Goal: Task Accomplishment & Management: Manage account settings

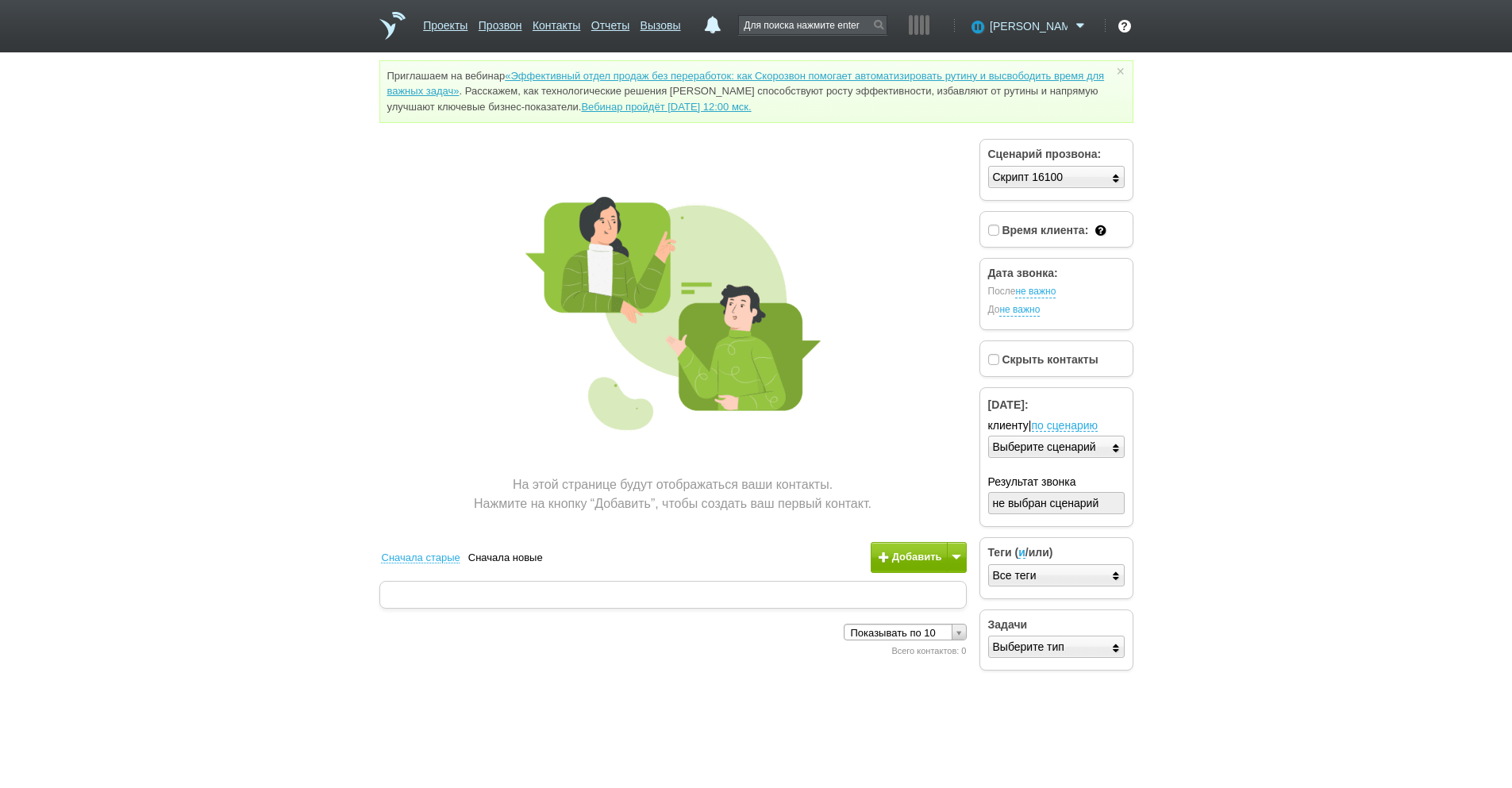
click at [1073, 25] on span at bounding box center [1080, 26] width 19 height 16
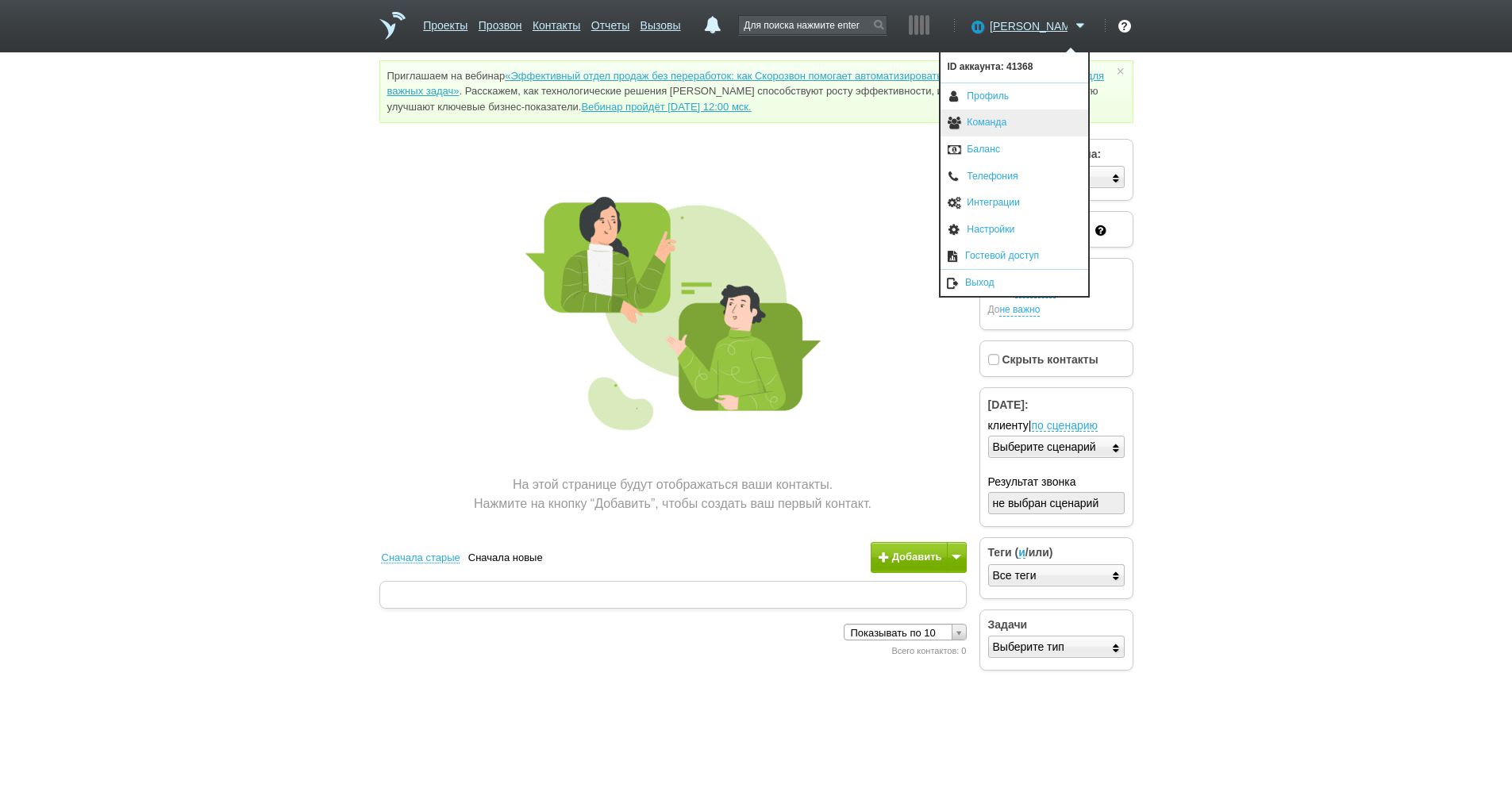
click at [998, 122] on link "Команда" at bounding box center [1014, 123] width 147 height 27
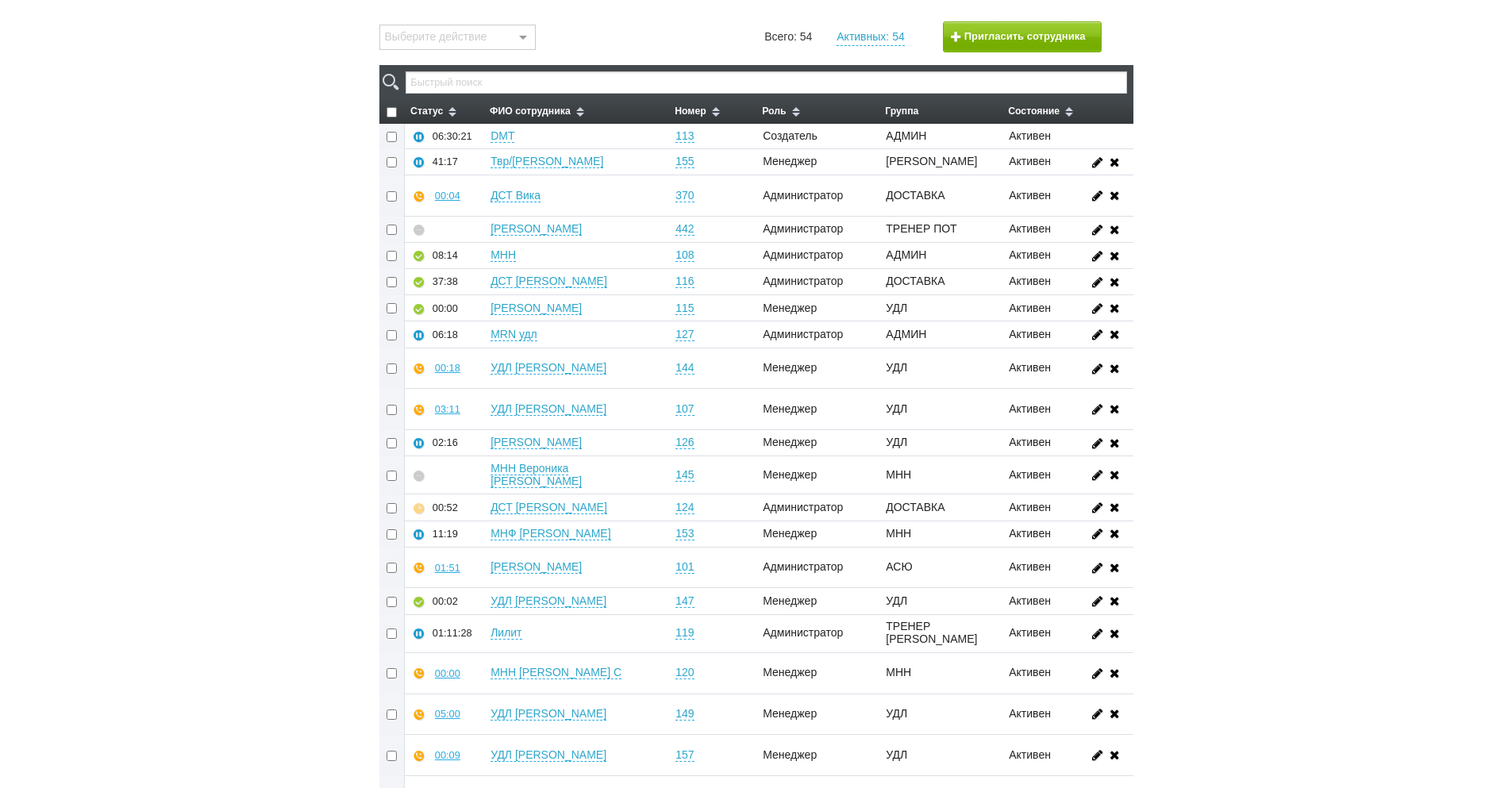
scroll to position [190, 0]
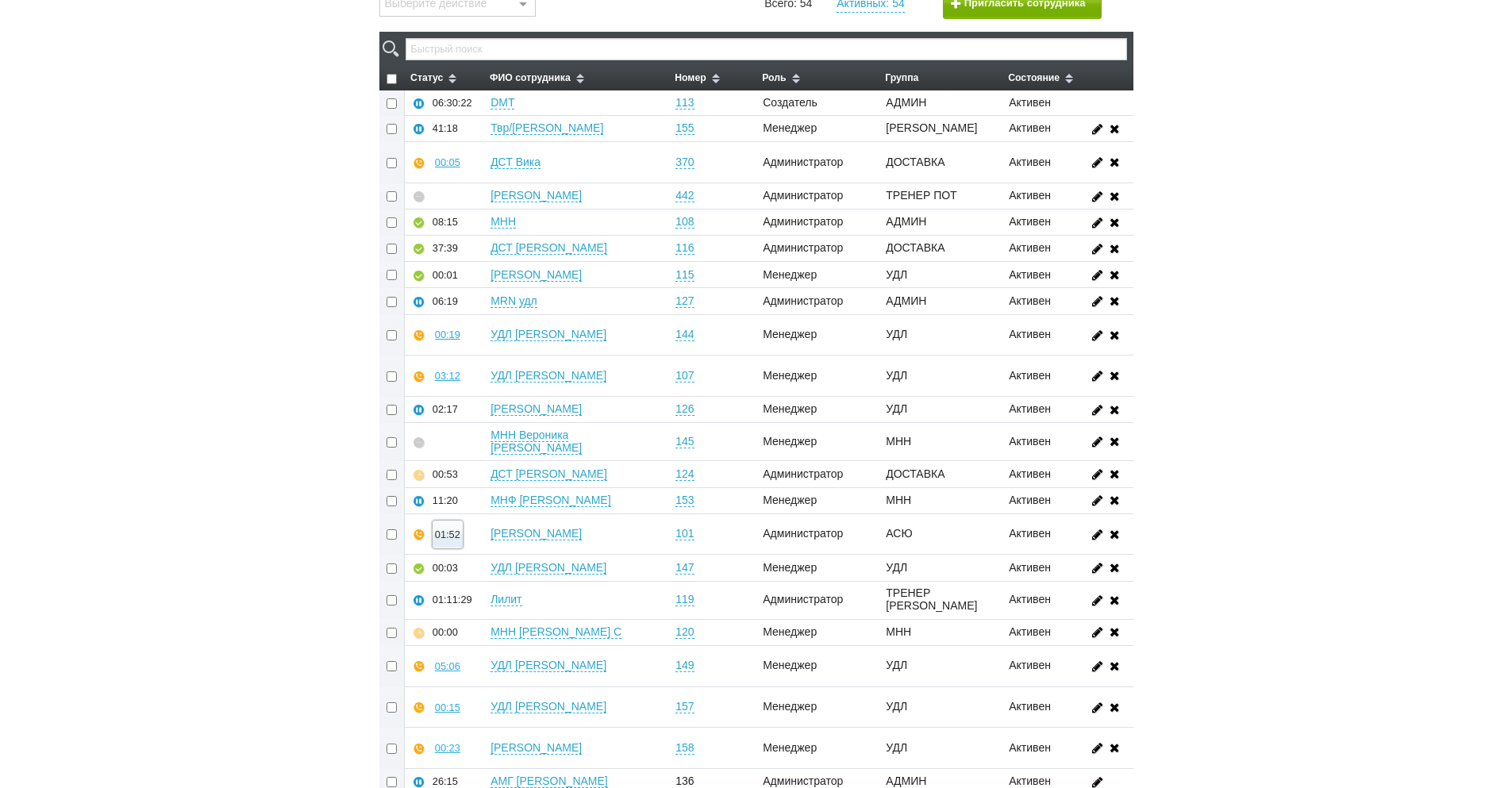
click at [439, 529] on div "01:52" at bounding box center [448, 535] width 26 height 12
click at [480, 464] on button "Прослушать" at bounding box center [495, 478] width 123 height 28
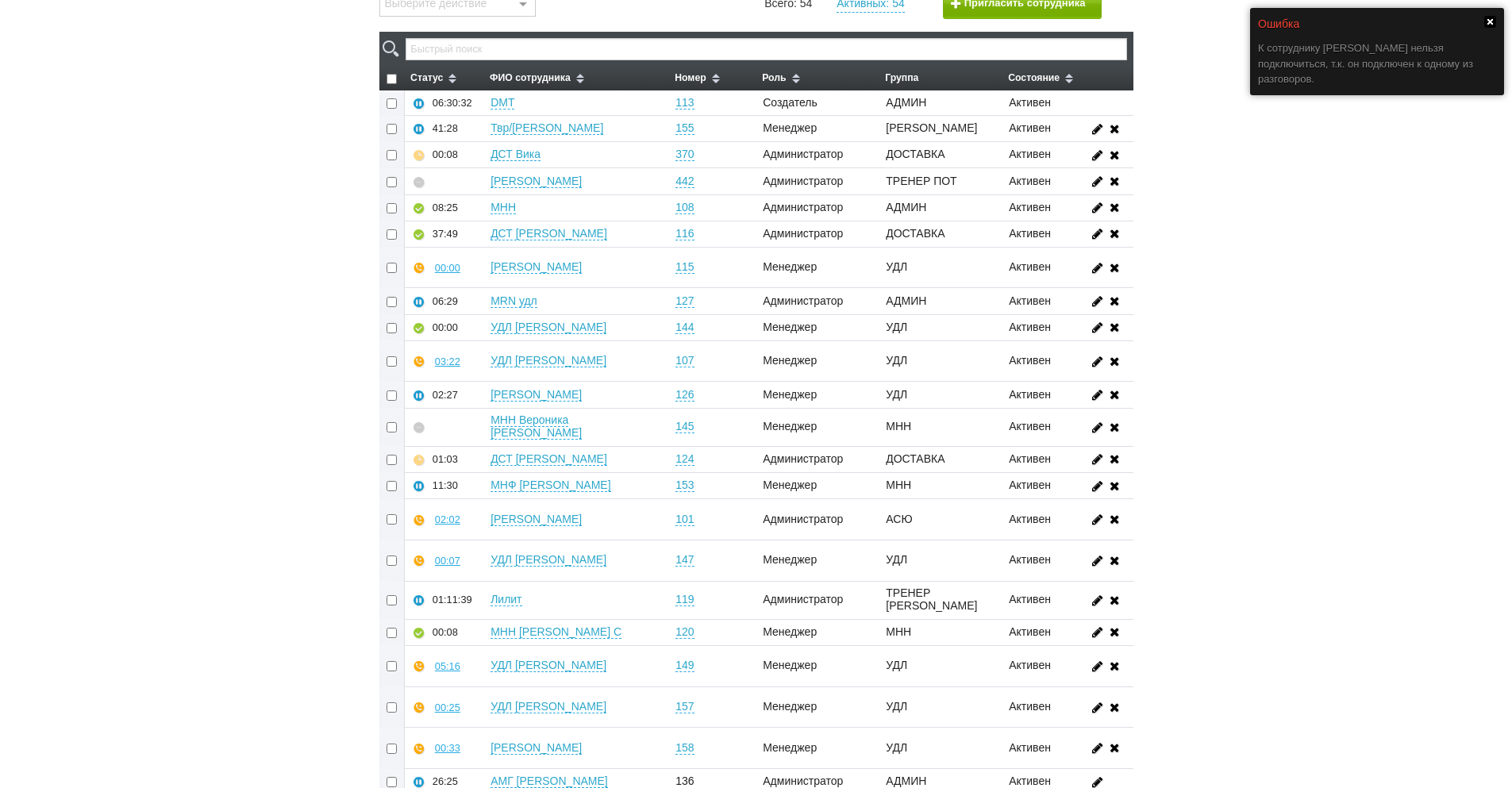
click at [1486, 26] on link at bounding box center [1490, 22] width 12 height 12
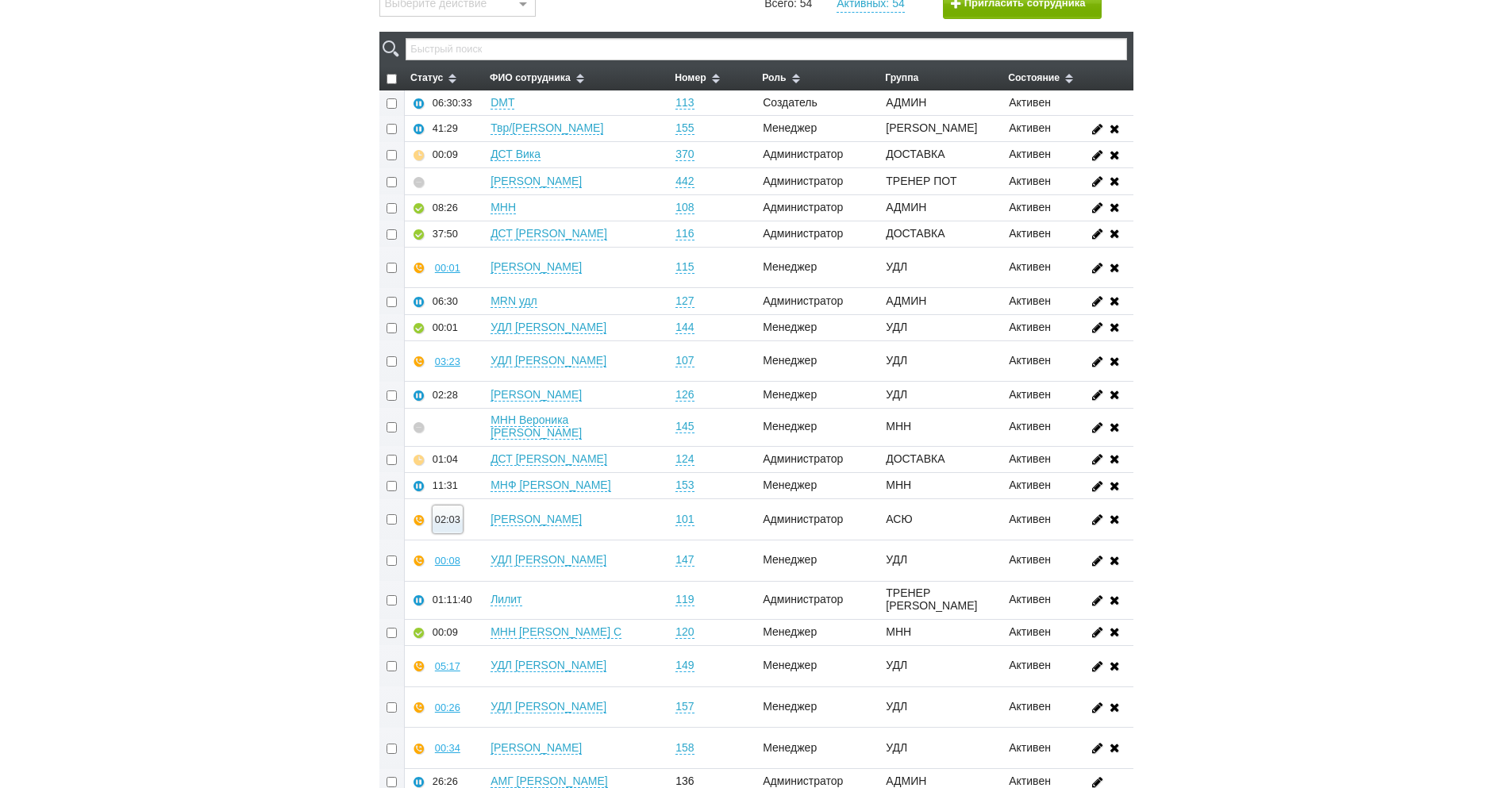
click at [448, 513] on button "02:03" at bounding box center [448, 520] width 30 height 28
click at [475, 477] on button "Суфлировать" at bounding box center [495, 491] width 123 height 28
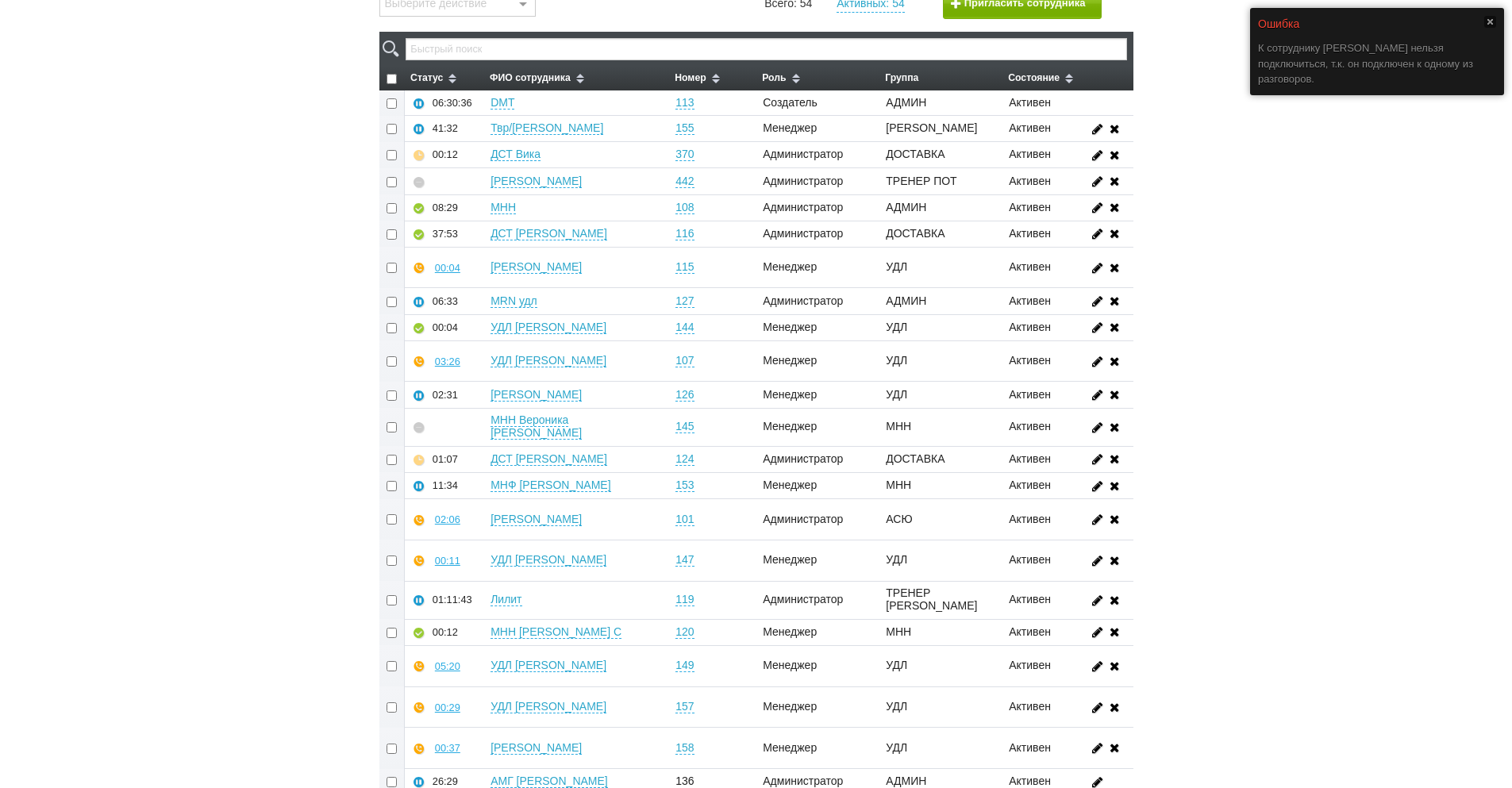
click at [1483, 26] on div "Ошибка" at bounding box center [1377, 24] width 238 height 17
click at [1486, 20] on link at bounding box center [1490, 22] width 12 height 12
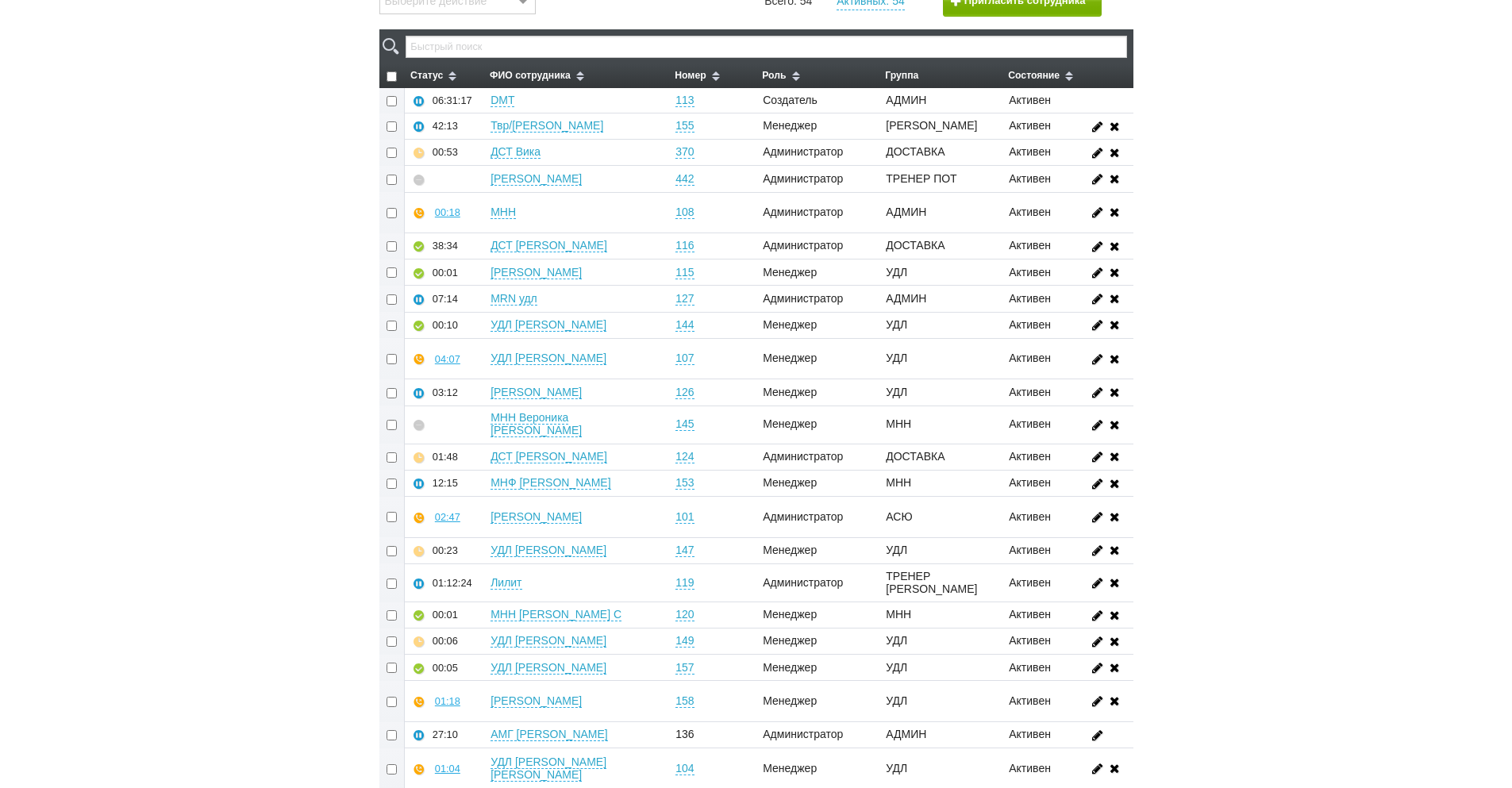
scroll to position [98, 0]
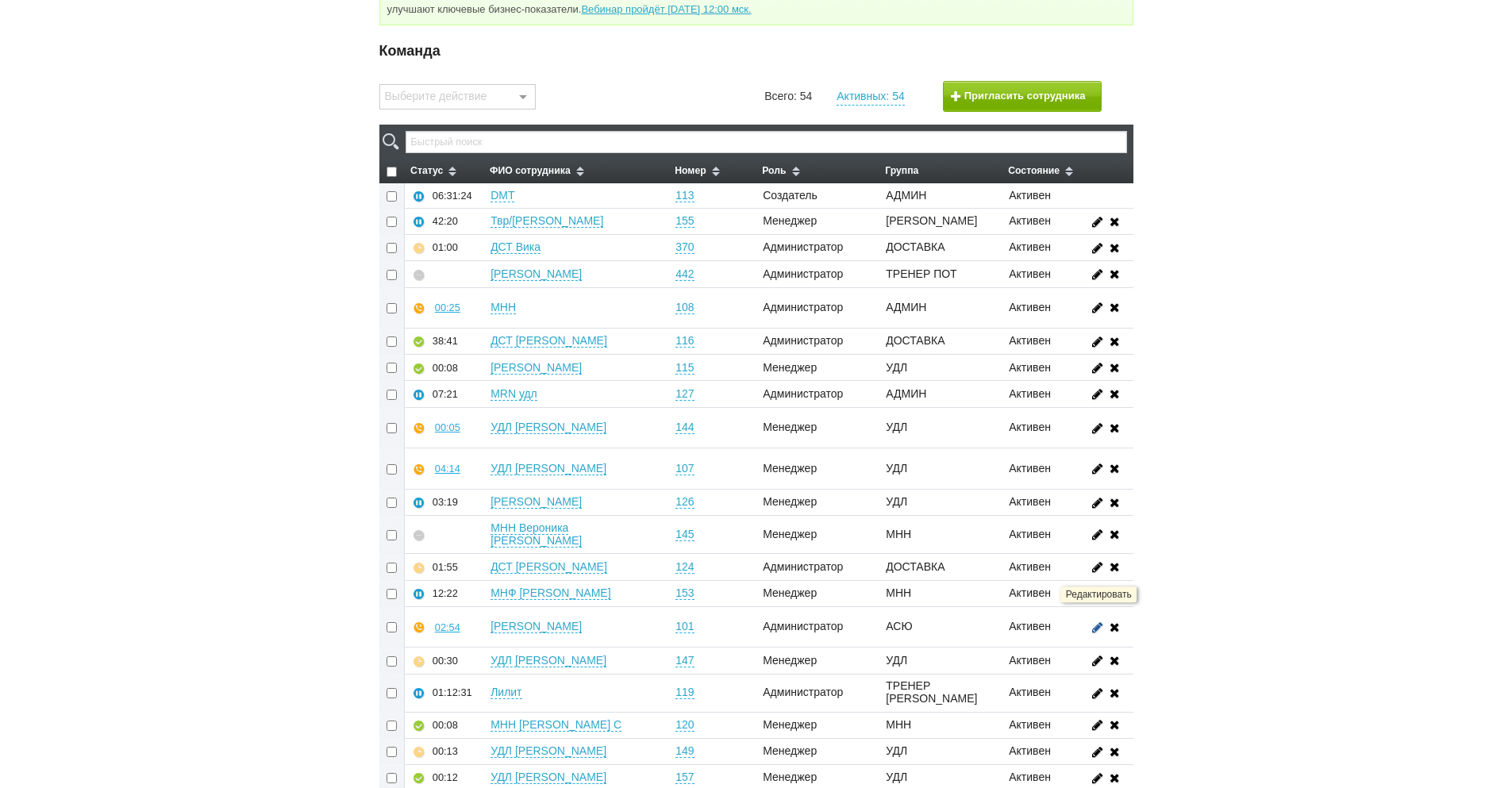
click at [1101, 621] on icon at bounding box center [1097, 627] width 17 height 12
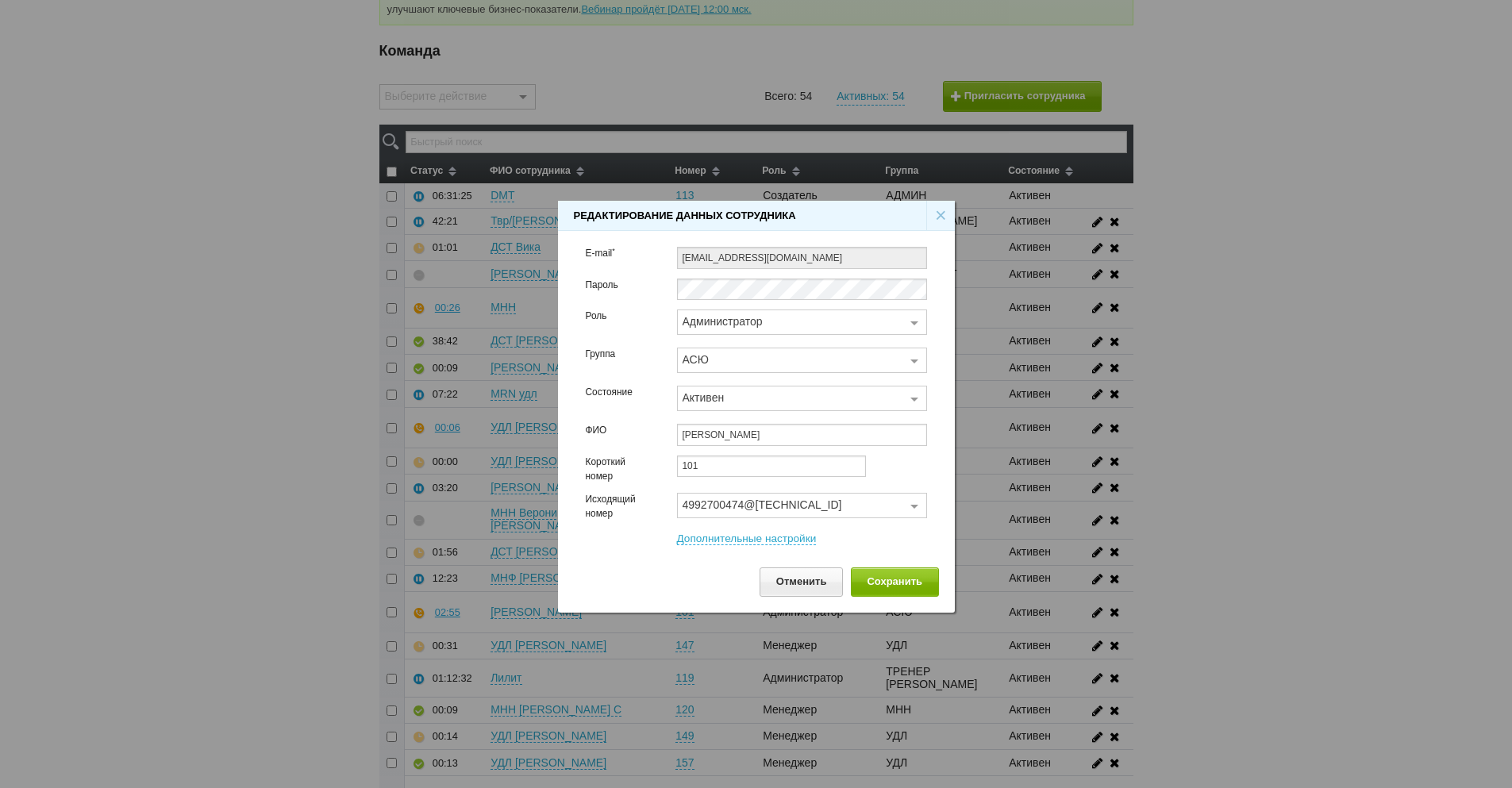
click at [872, 323] on div "Администратор" at bounding box center [793, 321] width 220 height 19
click at [849, 376] on span "Менеджер" at bounding box center [802, 375] width 248 height 27
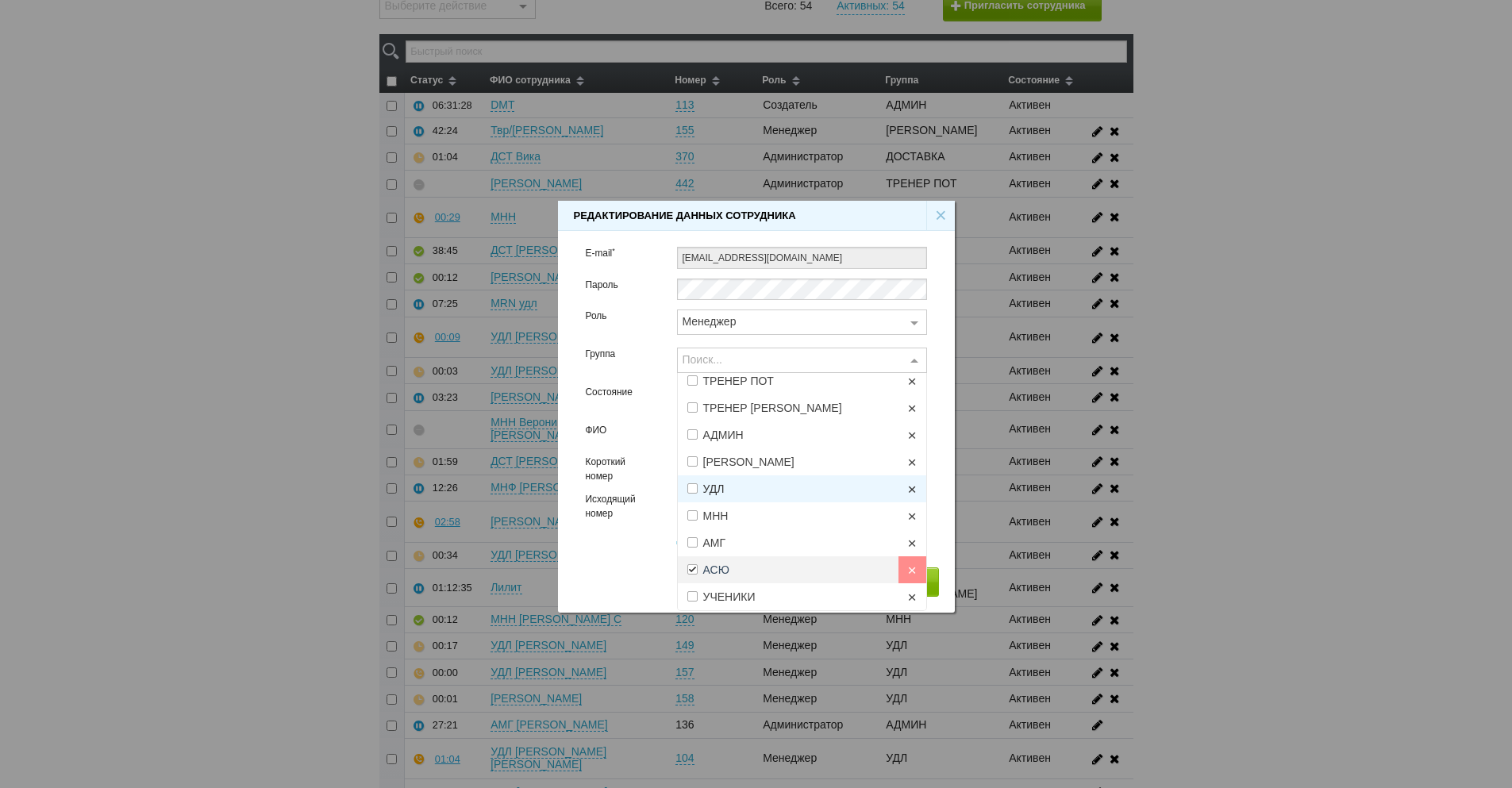
scroll to position [288, 0]
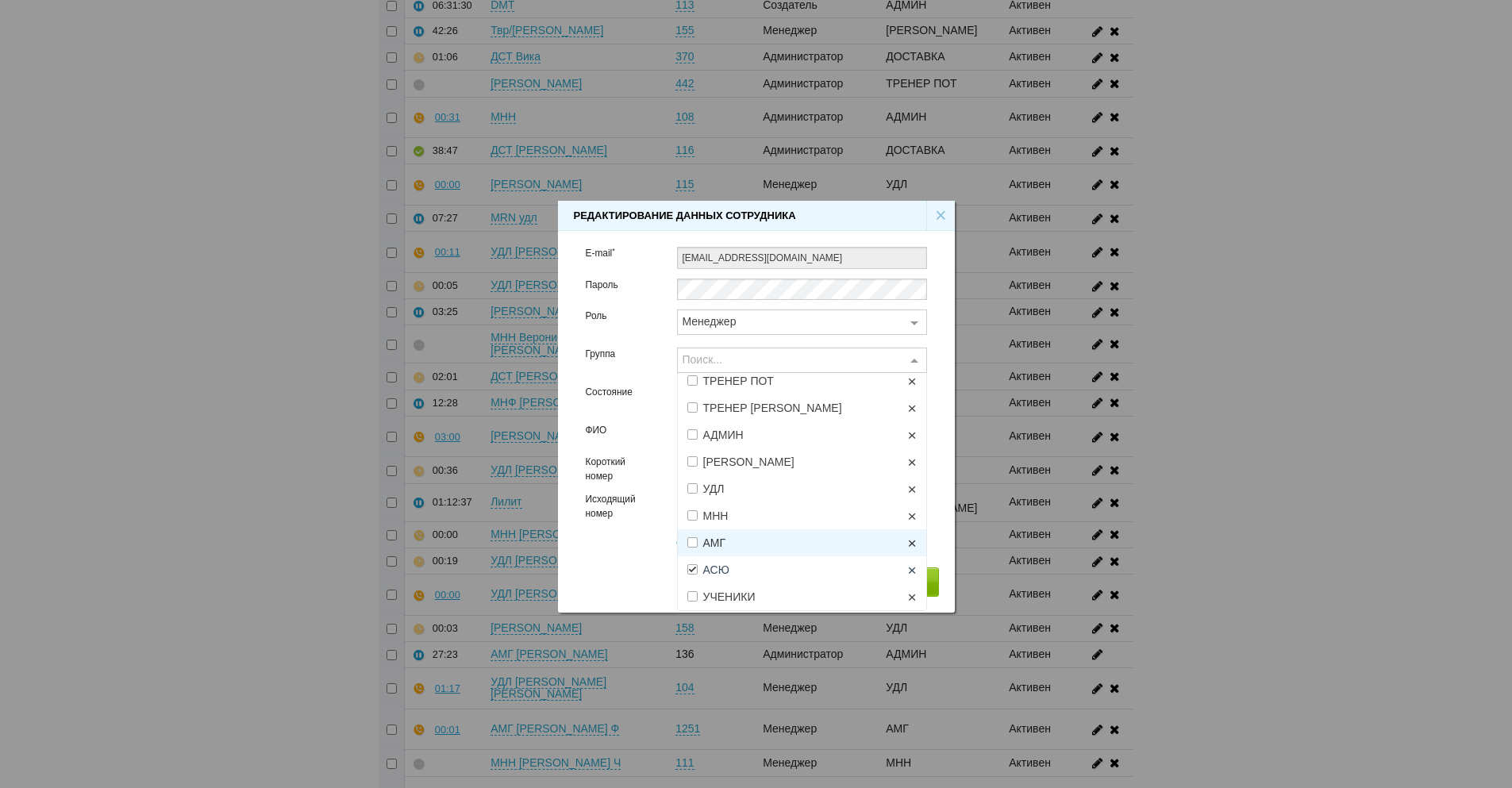
click at [936, 362] on div "Поиск... ДОСТАВКА × ТРЕНЕР ПОТ × ТРЕНЕР СУС × [PERSON_NAME] × [PERSON_NAME] × У…" at bounding box center [802, 367] width 274 height 38
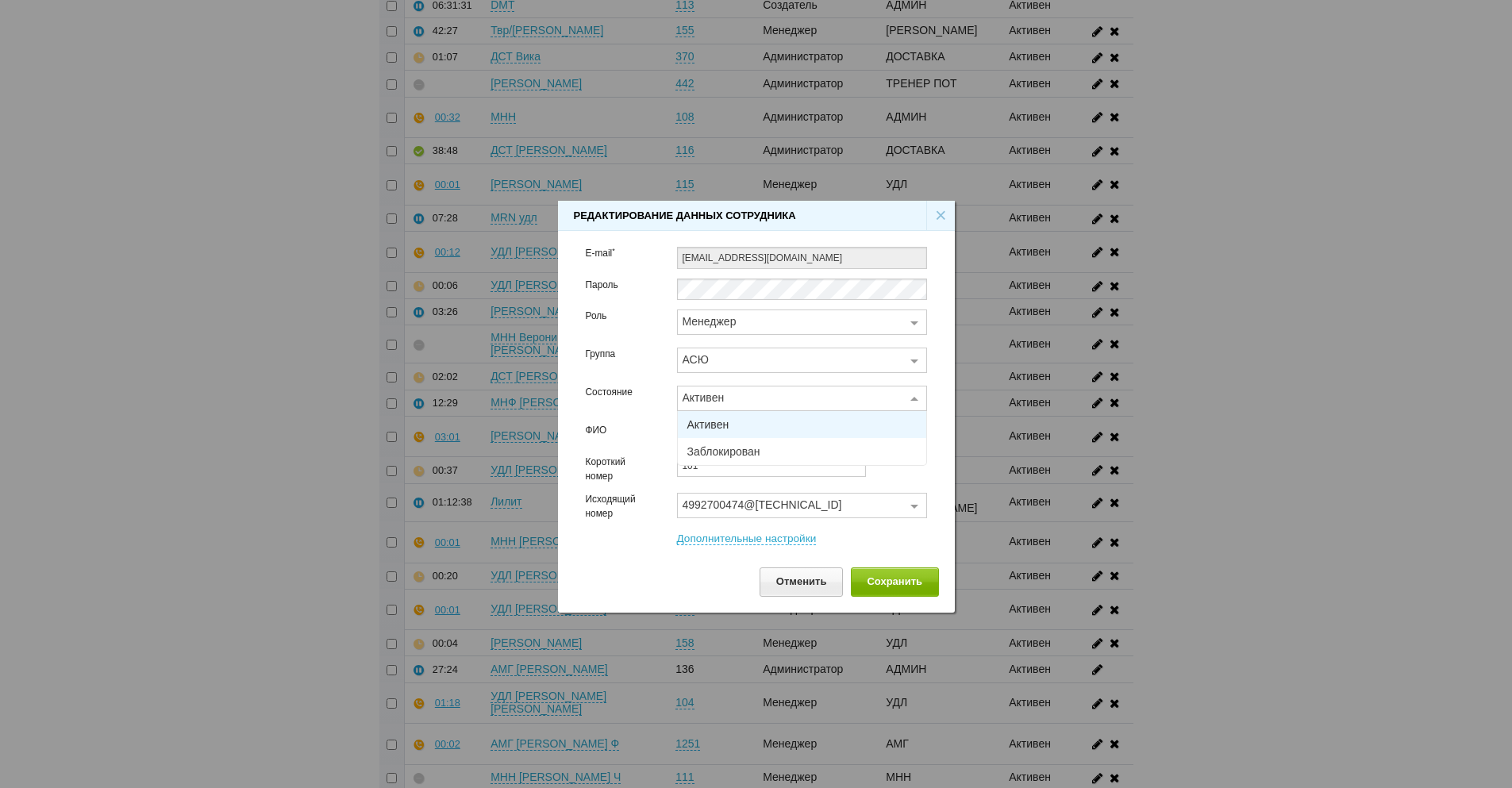
click at [838, 396] on div "Активен" at bounding box center [793, 397] width 220 height 19
click at [817, 443] on span "Заблокирован" at bounding box center [802, 451] width 248 height 27
click at [895, 583] on button "Сохранить" at bounding box center [895, 582] width 88 height 29
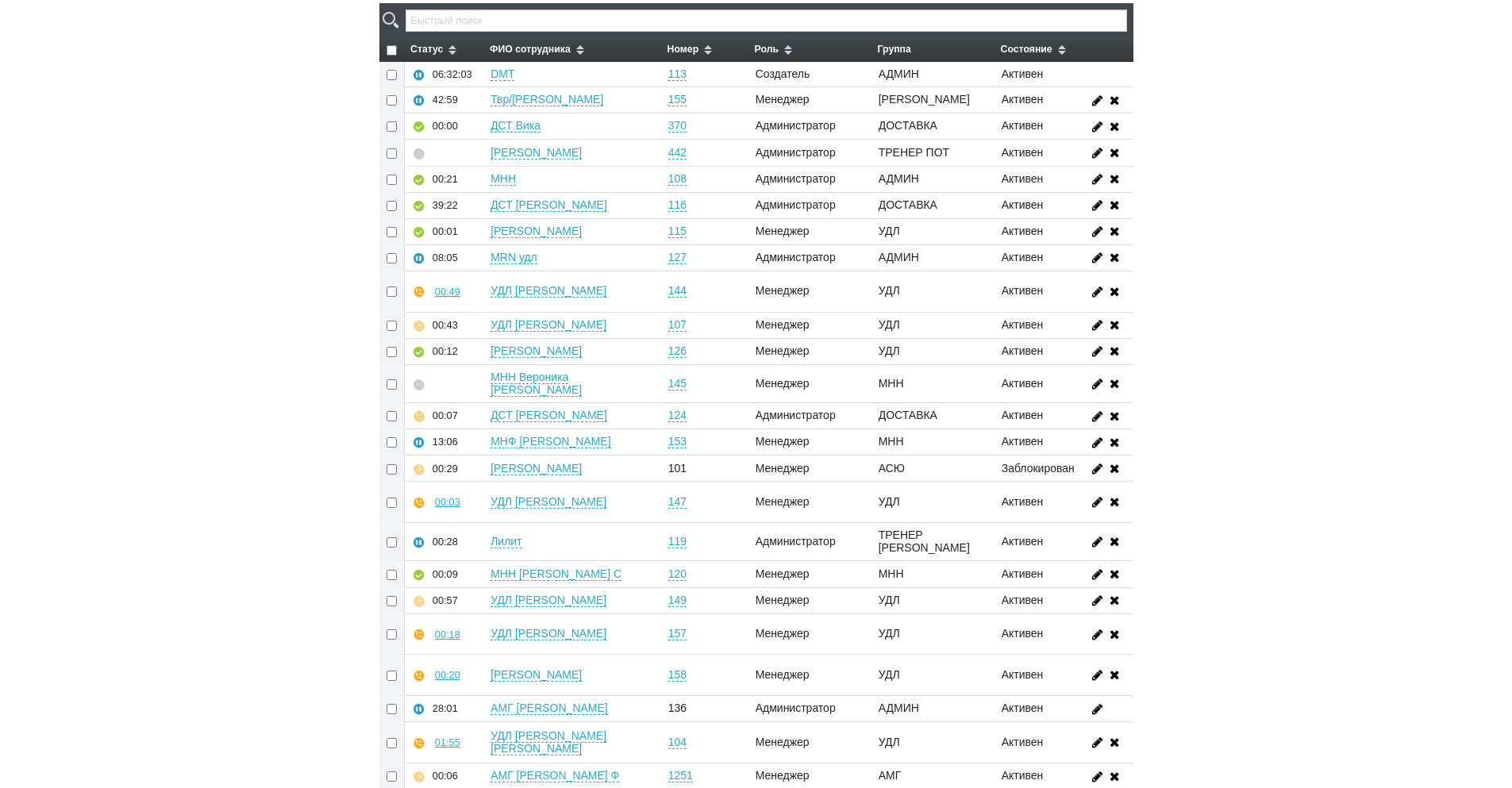
scroll to position [0, 0]
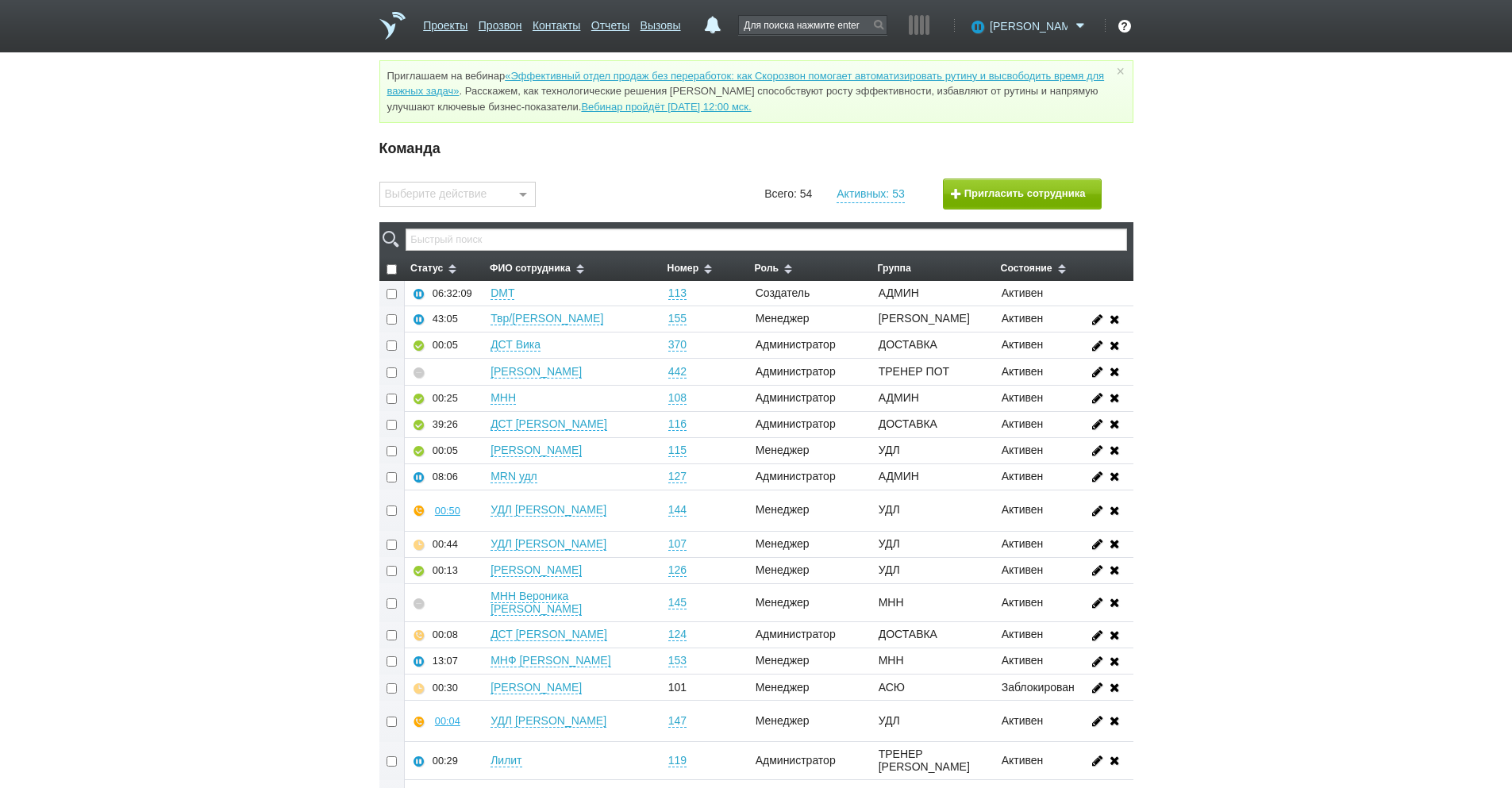
click at [1084, 25] on span at bounding box center [1080, 26] width 19 height 16
